Goal: Task Accomplishment & Management: Use online tool/utility

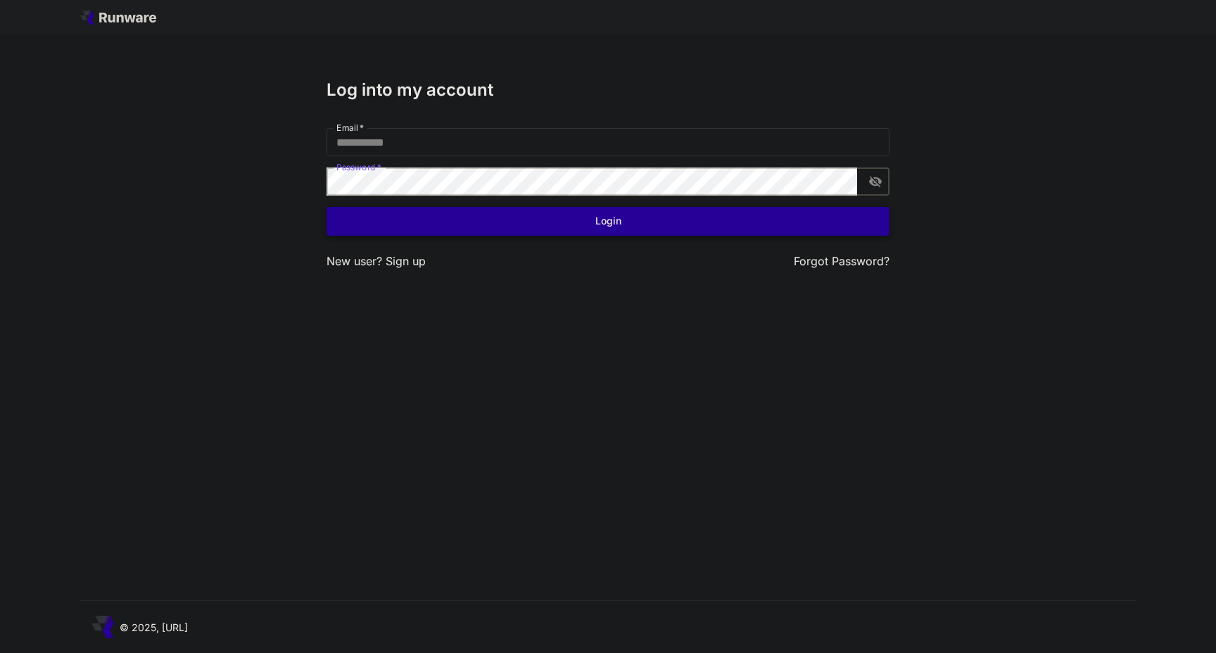
type input "**********"
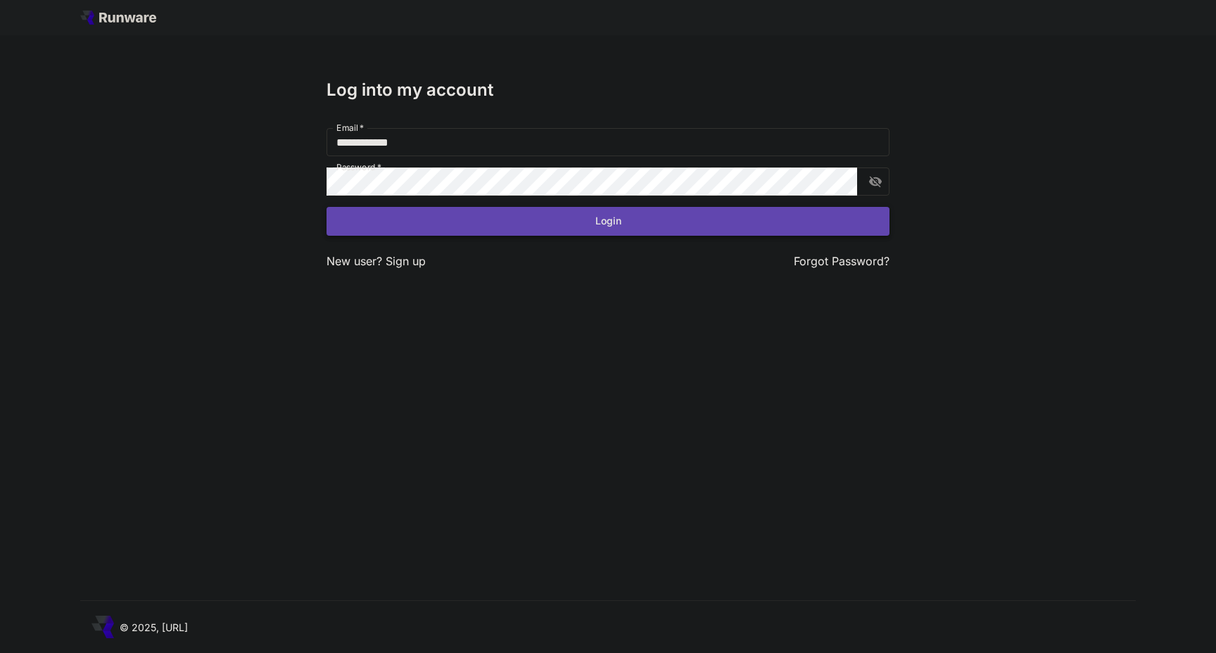
click at [435, 209] on button "Login" at bounding box center [607, 221] width 563 height 29
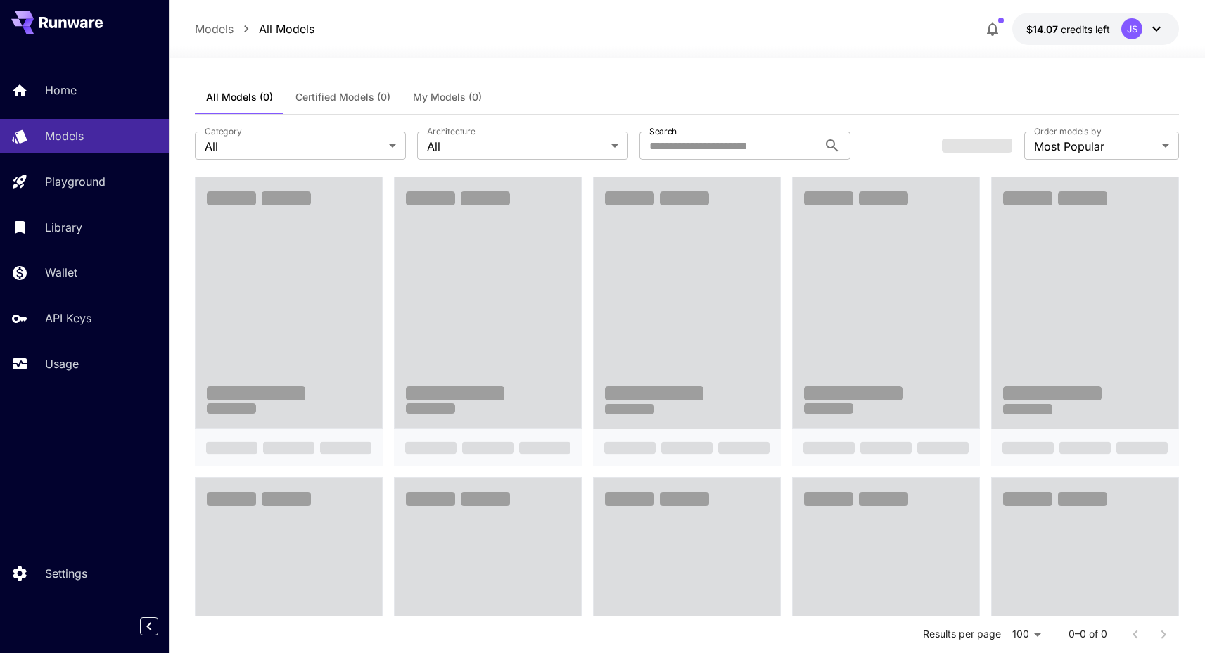
click at [72, 387] on div "Home Models Playground Library Wallet API Keys Usage" at bounding box center [84, 227] width 169 height 364
click at [71, 375] on link "Usage" at bounding box center [84, 364] width 169 height 34
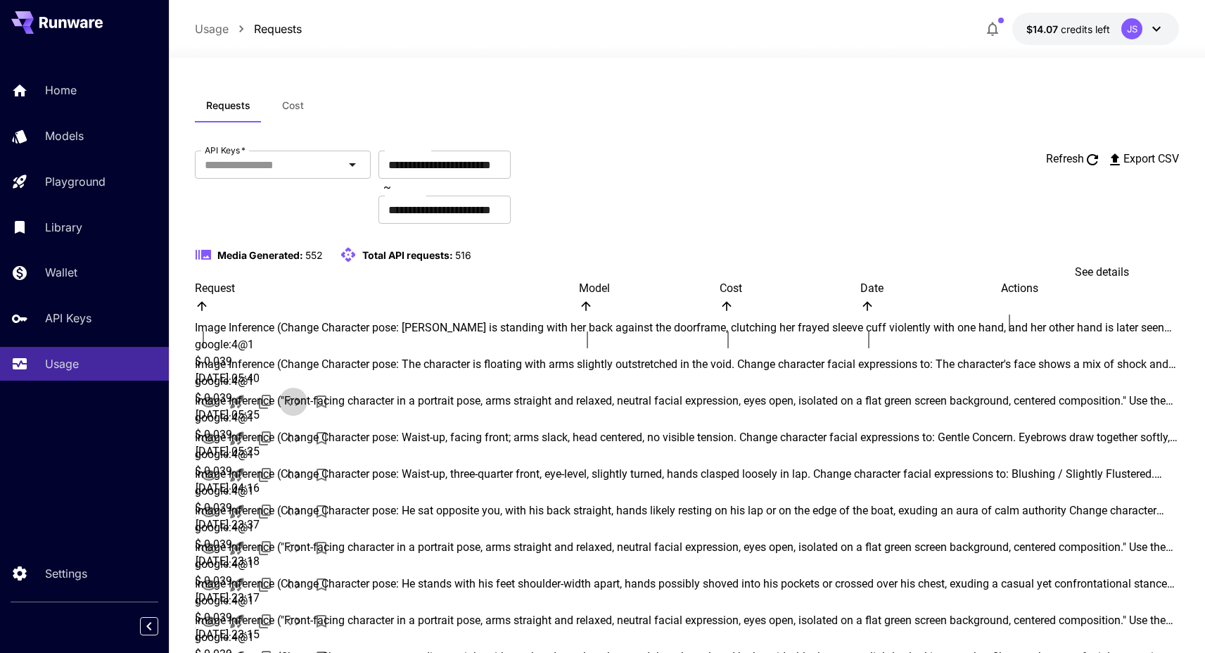
click at [300, 398] on icon "See details" at bounding box center [293, 402] width 14 height 8
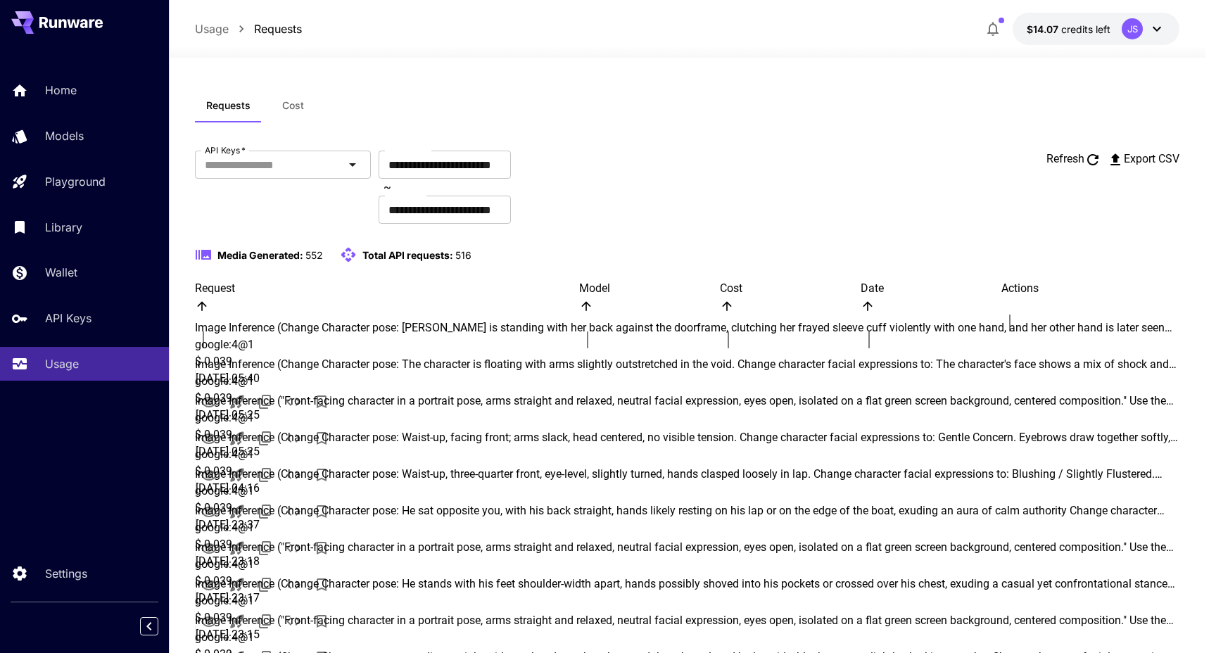
drag, startPoint x: 955, startPoint y: 182, endPoint x: 974, endPoint y: 182, distance: 19.0
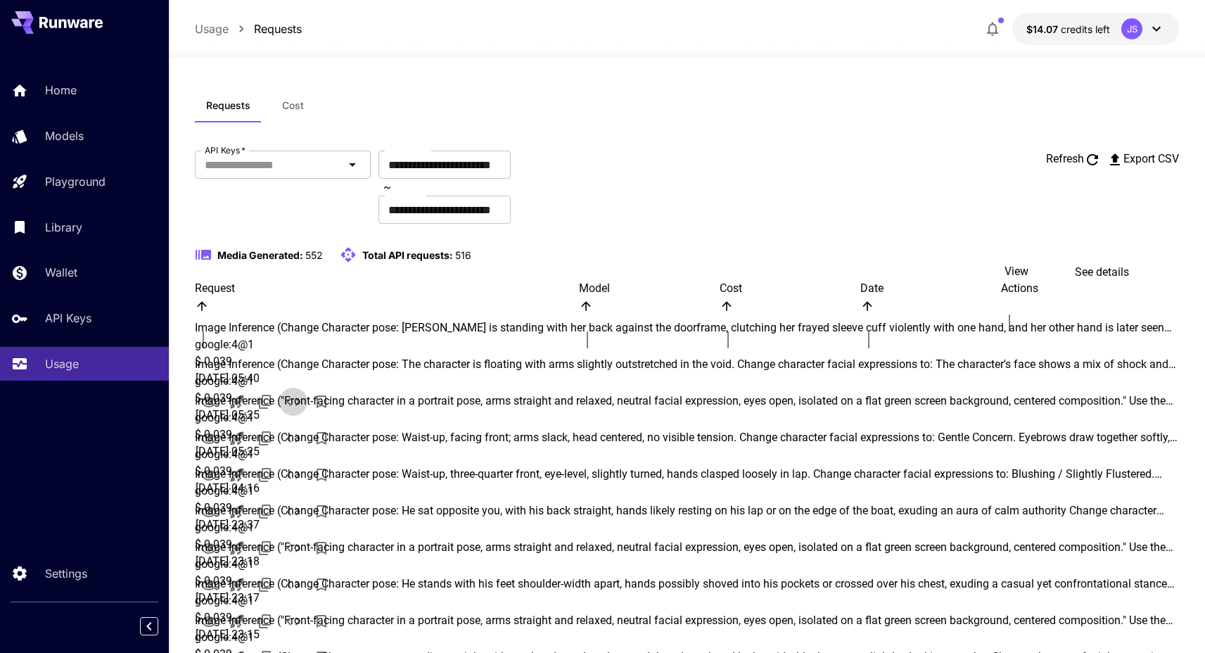
click at [217, 397] on icon "View" at bounding box center [208, 402] width 15 height 11
click at [217, 543] on icon "View" at bounding box center [208, 548] width 15 height 11
click at [217, 650] on icon "View" at bounding box center [209, 658] width 17 height 17
click at [223, 460] on button "View" at bounding box center [209, 475] width 28 height 30
click at [217, 431] on icon "View" at bounding box center [209, 439] width 17 height 17
